Goal: Task Accomplishment & Management: Manage account settings

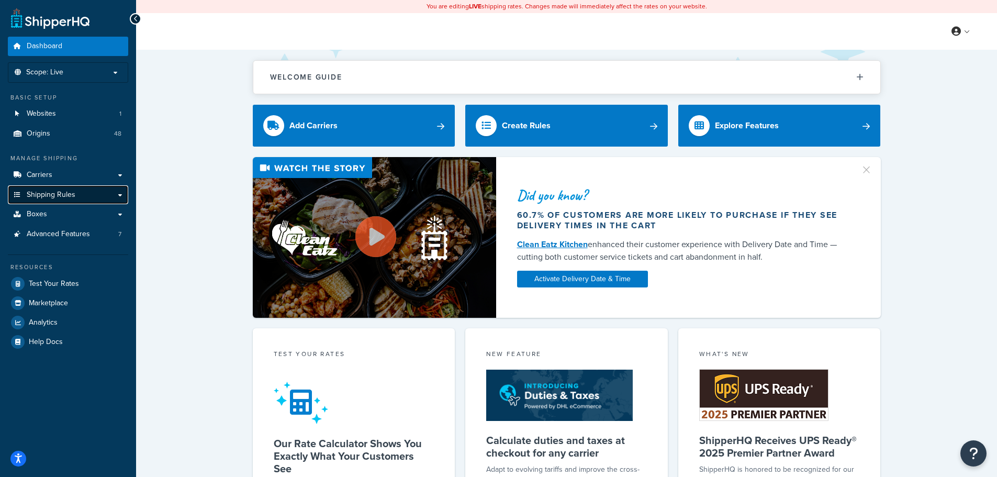
click at [57, 196] on span "Shipping Rules" at bounding box center [51, 195] width 49 height 9
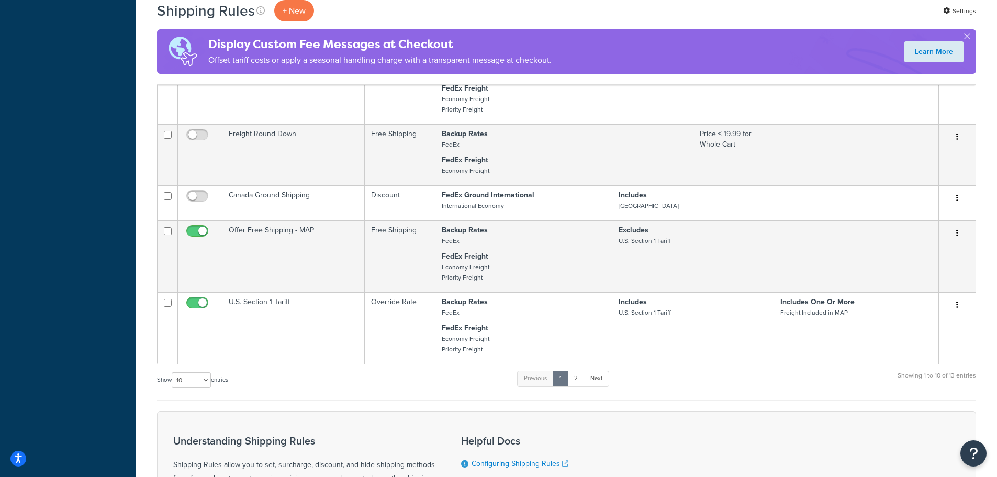
scroll to position [628, 0]
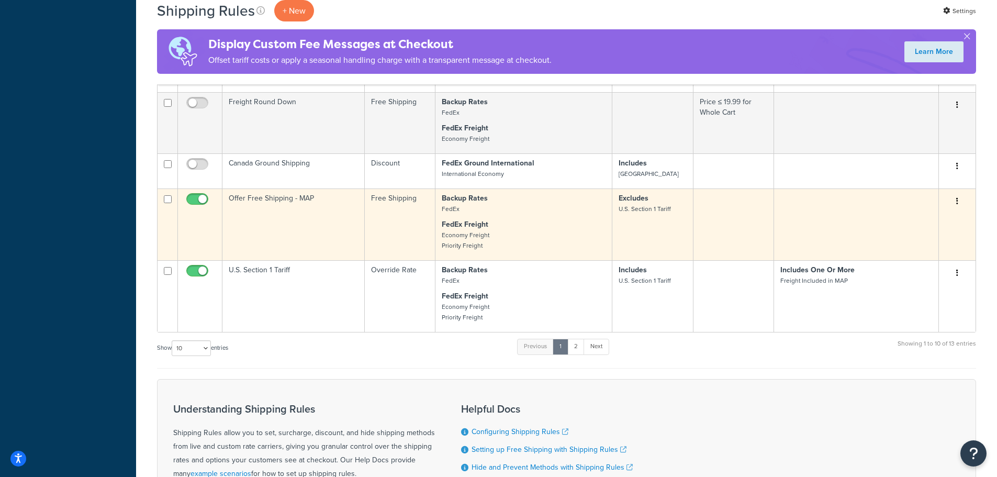
click at [334, 227] on td "Offer Free Shipping - MAP" at bounding box center [293, 224] width 142 height 72
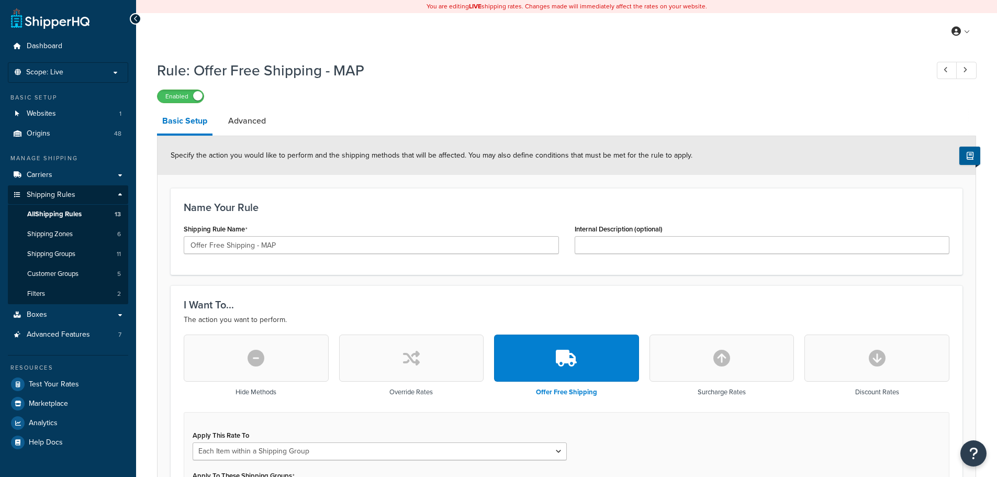
select select "ITEM"
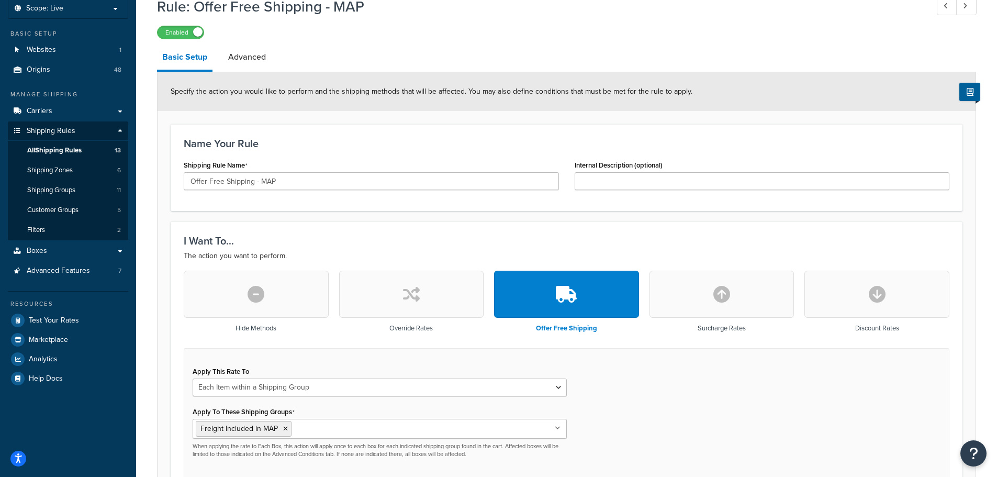
scroll to position [157, 0]
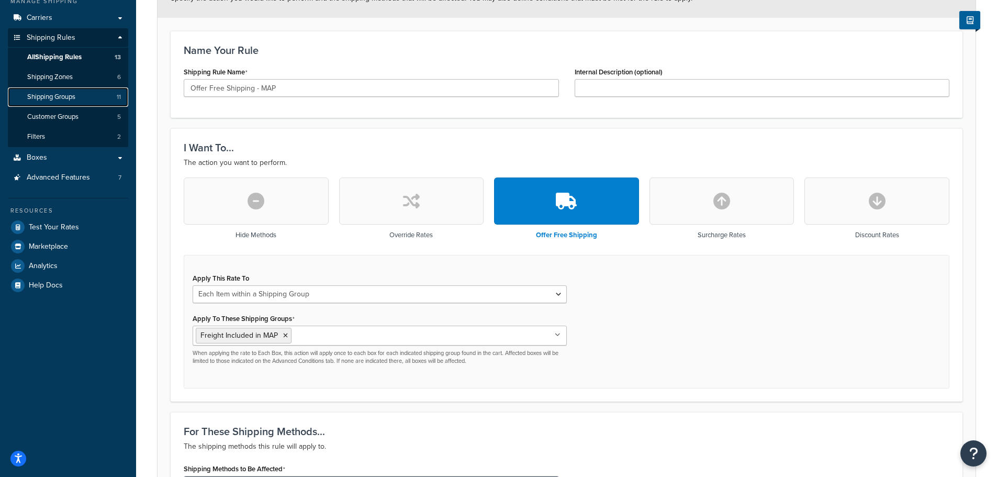
click at [75, 97] on span "Shipping Groups" at bounding box center [51, 97] width 48 height 9
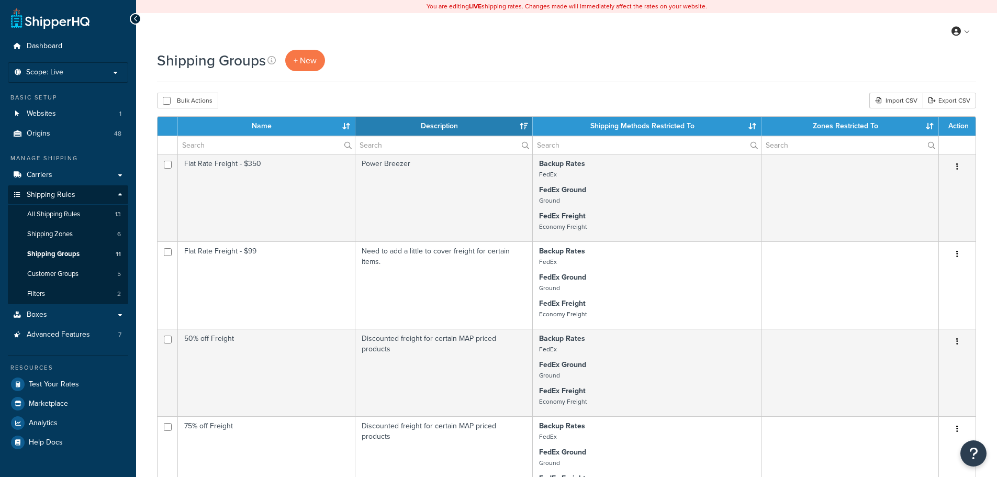
select select "15"
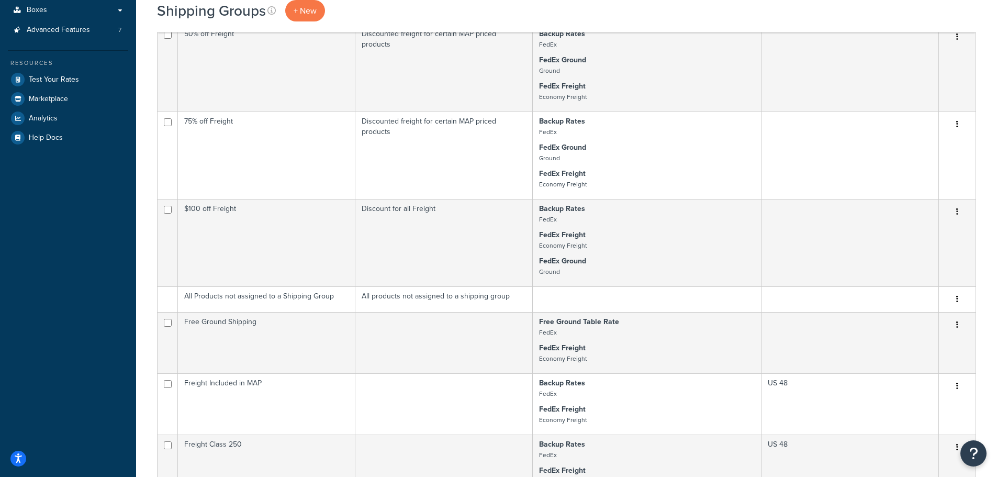
scroll to position [471, 0]
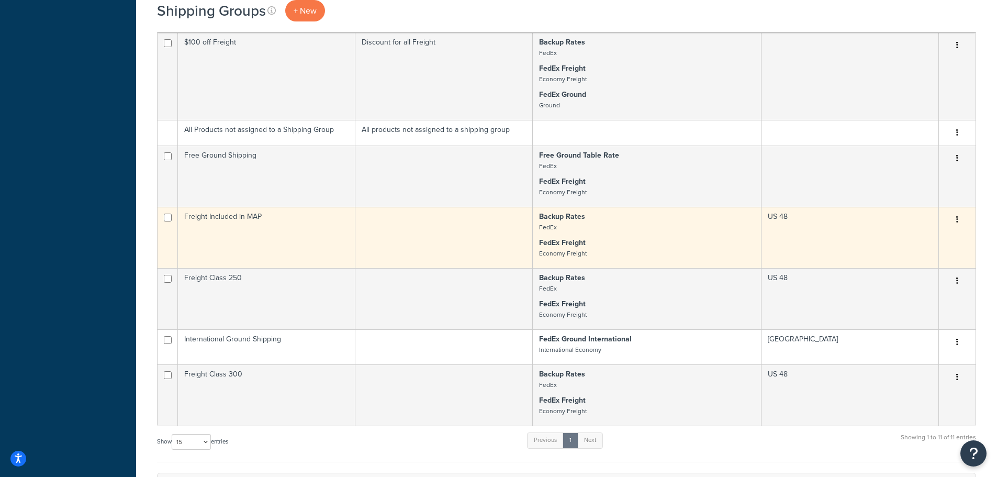
click at [310, 239] on td "Freight Included in MAP" at bounding box center [266, 237] width 177 height 61
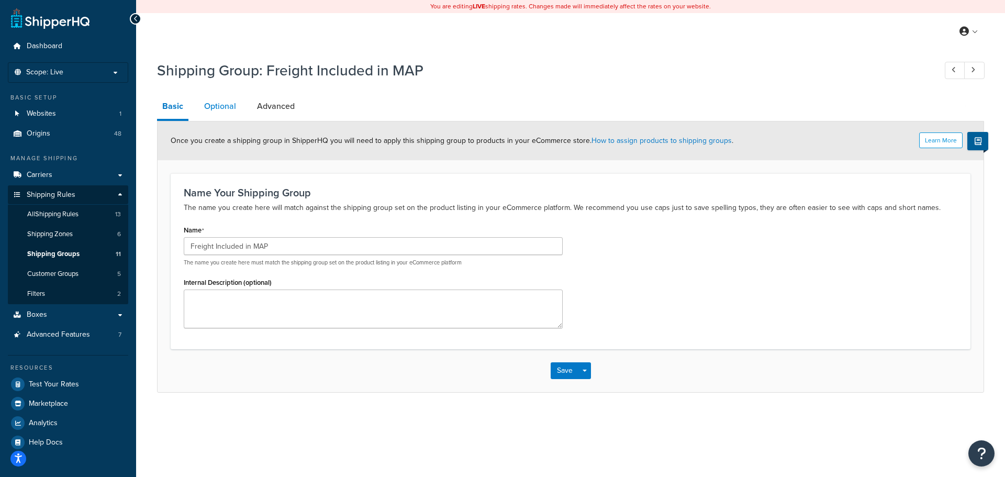
click at [224, 106] on link "Optional" at bounding box center [220, 106] width 42 height 25
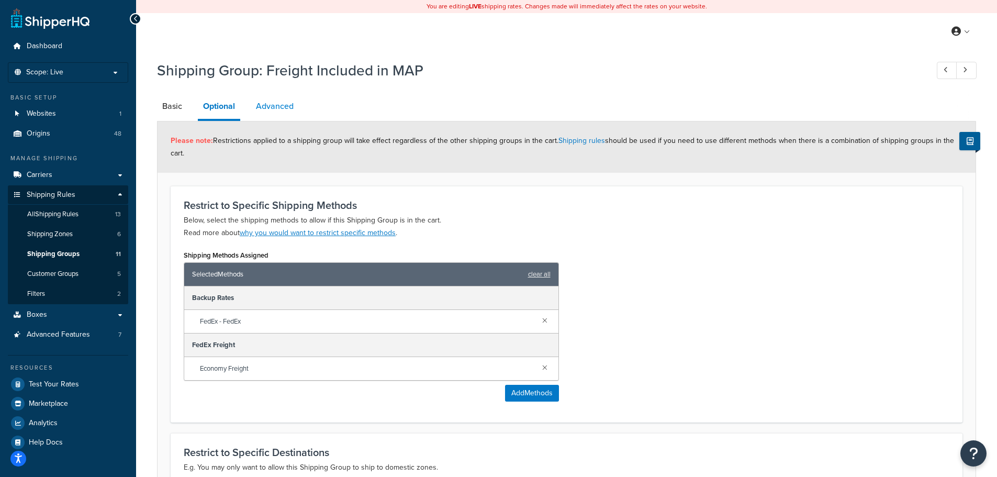
click at [281, 111] on link "Advanced" at bounding box center [275, 106] width 48 height 25
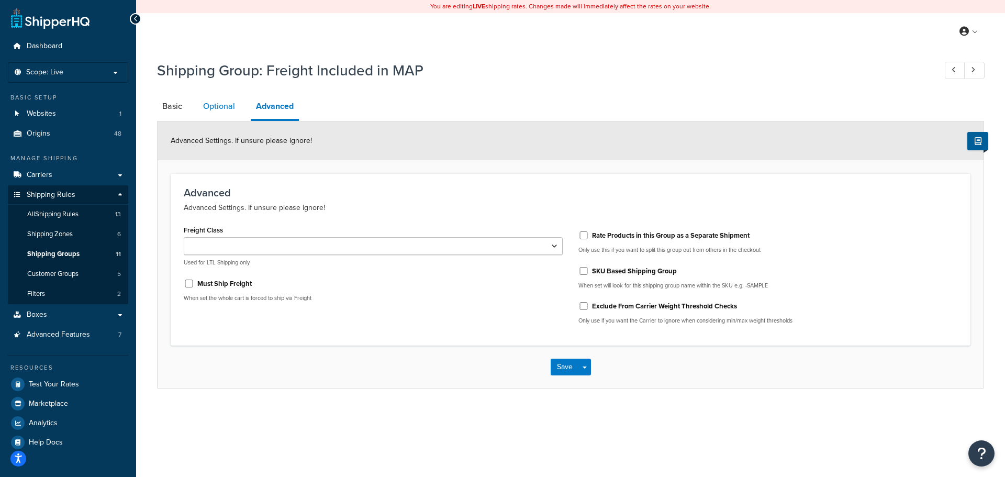
click at [219, 109] on link "Optional" at bounding box center [219, 106] width 42 height 25
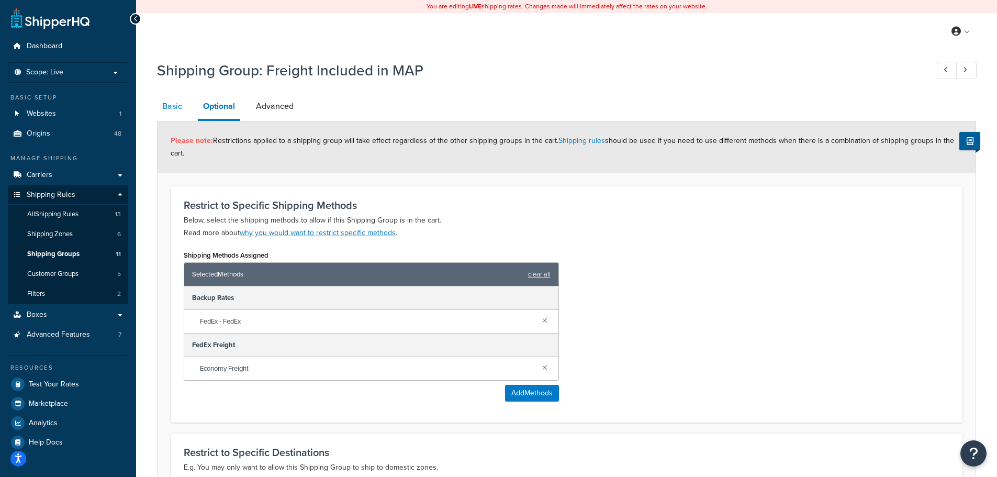
click at [175, 104] on link "Basic" at bounding box center [172, 106] width 30 height 25
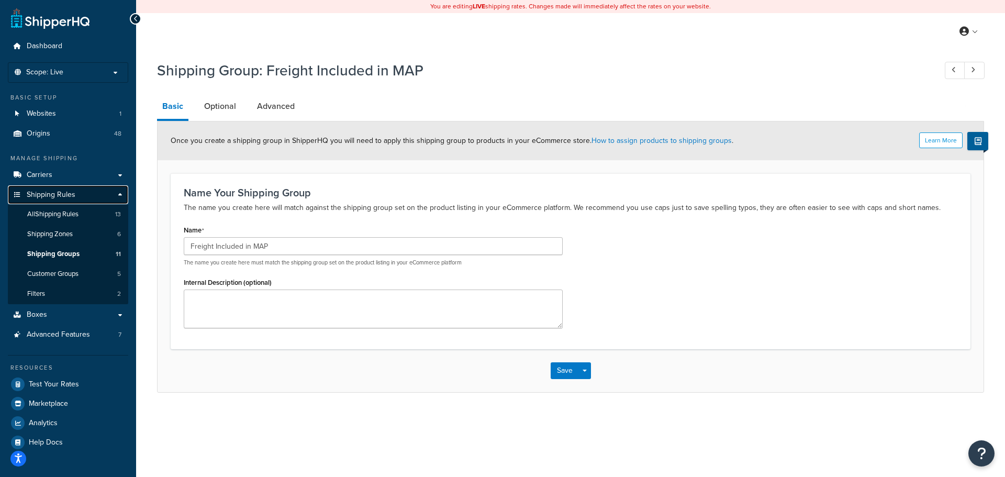
click at [60, 192] on span "Shipping Rules" at bounding box center [51, 195] width 49 height 9
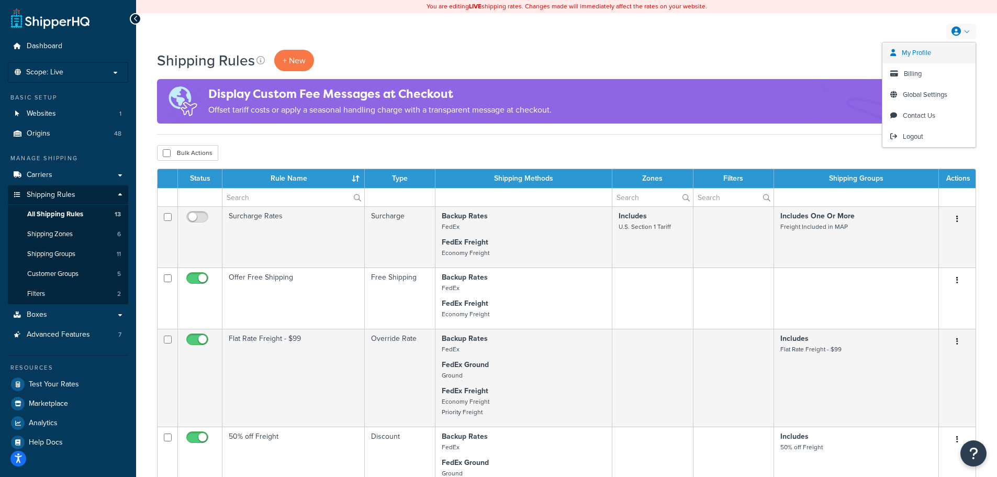
click at [923, 50] on span "My Profile" at bounding box center [916, 53] width 29 height 10
